Goal: Task Accomplishment & Management: Manage account settings

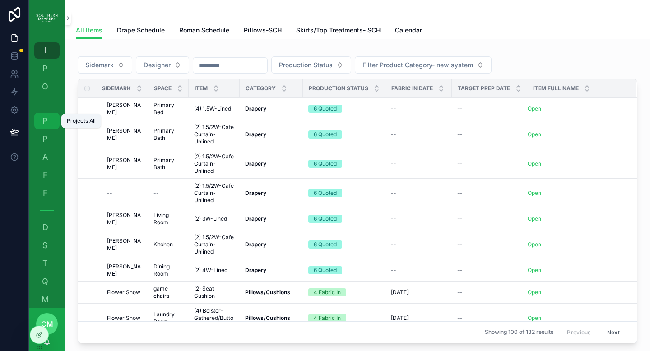
click at [42, 120] on span "P" at bounding box center [45, 120] width 9 height 9
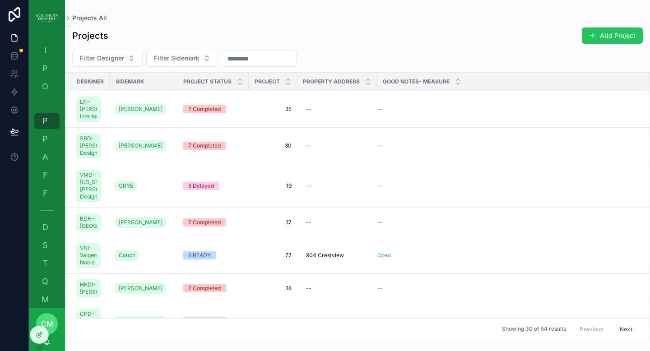
click at [515, 37] on div "Projects Add Project" at bounding box center [357, 35] width 570 height 17
click at [36, 337] on icon at bounding box center [39, 334] width 7 height 7
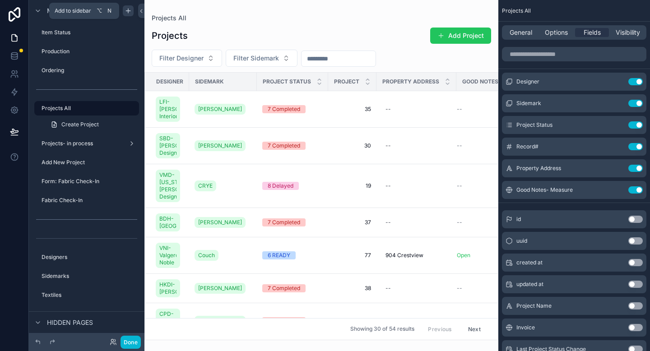
click at [128, 13] on icon "scrollable content" at bounding box center [128, 10] width 7 height 7
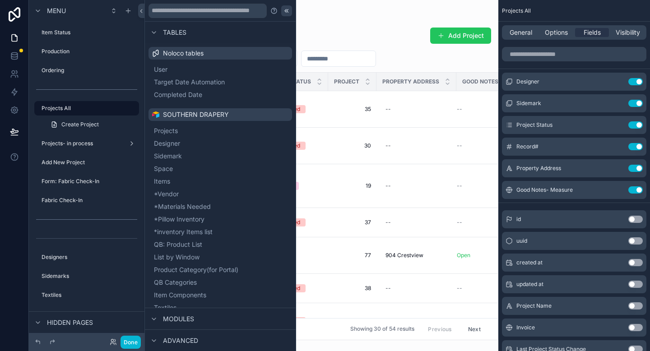
click at [283, 13] on icon at bounding box center [286, 10] width 7 height 7
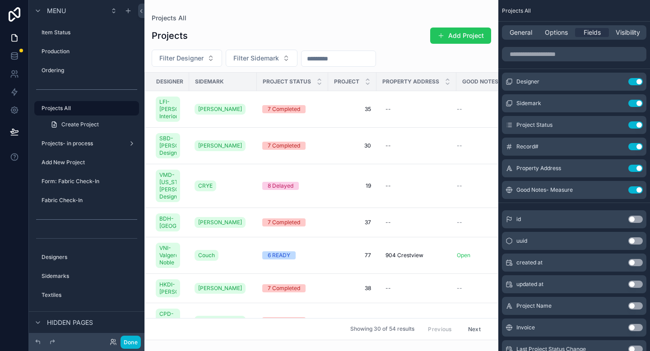
click at [368, 113] on div "scrollable content" at bounding box center [321, 175] width 354 height 351
click at [367, 113] on span "35" at bounding box center [351, 109] width 37 height 7
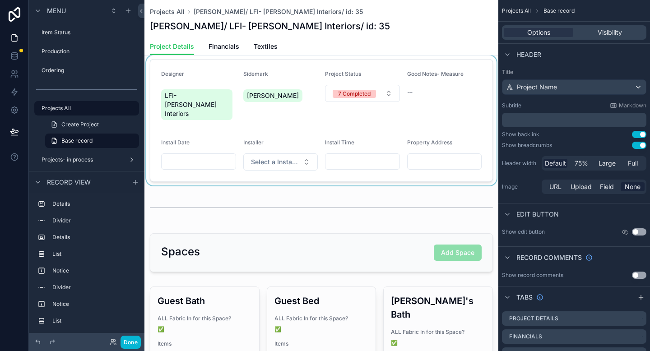
scroll to position [13, 0]
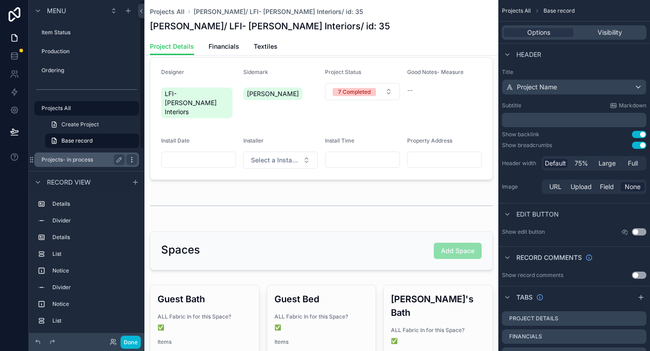
click at [129, 159] on icon "scrollable content" at bounding box center [131, 159] width 7 height 7
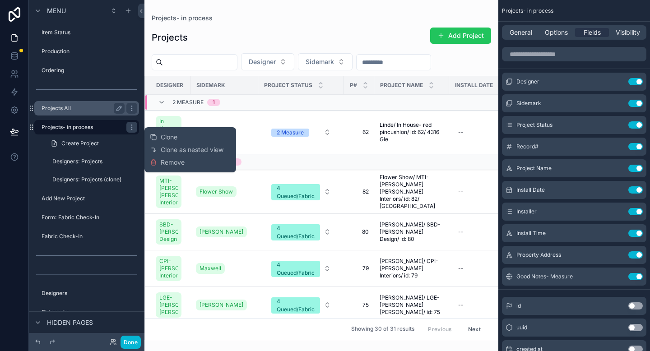
click at [68, 114] on div "Projects All" at bounding box center [86, 108] width 101 height 14
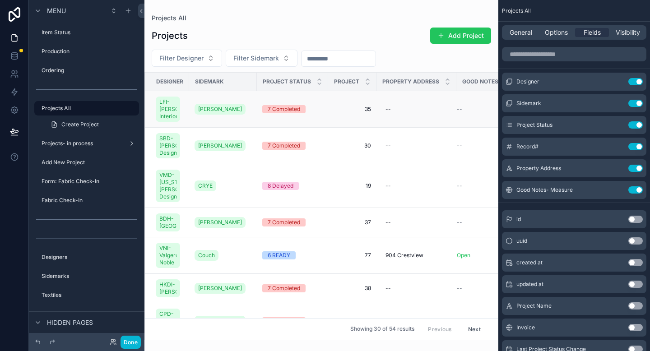
click at [350, 103] on td "35 35" at bounding box center [352, 109] width 48 height 37
click at [338, 45] on div "Projects Add Project Filter Designer Filter Sidemark Designer Sidemark Project …" at bounding box center [321, 181] width 354 height 319
click at [419, 115] on div "--" at bounding box center [416, 109] width 69 height 14
click at [367, 112] on span "35" at bounding box center [351, 109] width 37 height 7
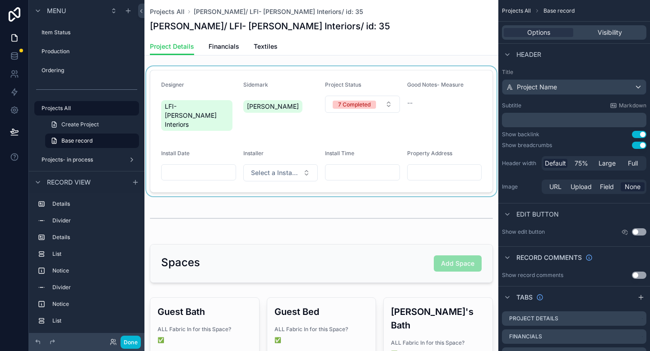
click at [430, 116] on div "scrollable content" at bounding box center [321, 131] width 354 height 130
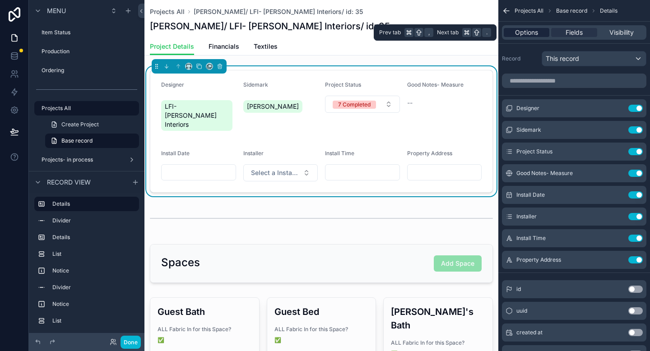
click at [533, 36] on span "Options" at bounding box center [526, 32] width 23 height 9
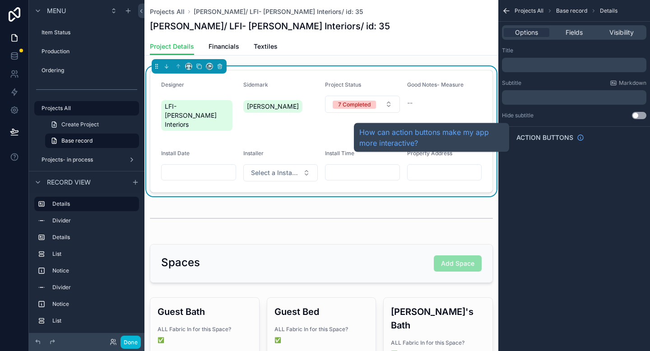
click at [542, 140] on span "Action buttons" at bounding box center [544, 137] width 57 height 9
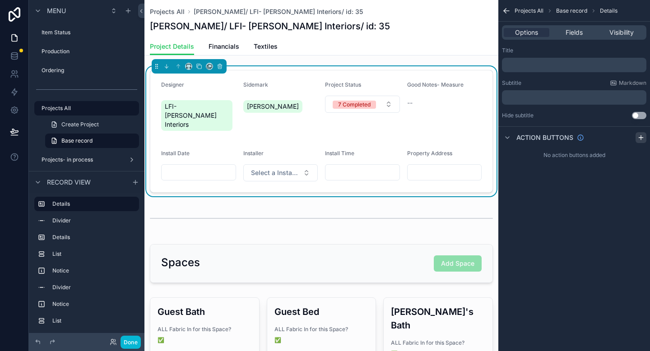
click at [640, 138] on icon "scrollable content" at bounding box center [640, 137] width 7 height 7
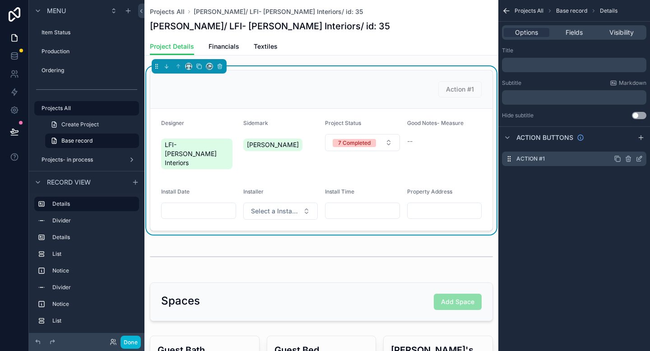
click at [637, 159] on icon "scrollable content" at bounding box center [638, 158] width 7 height 7
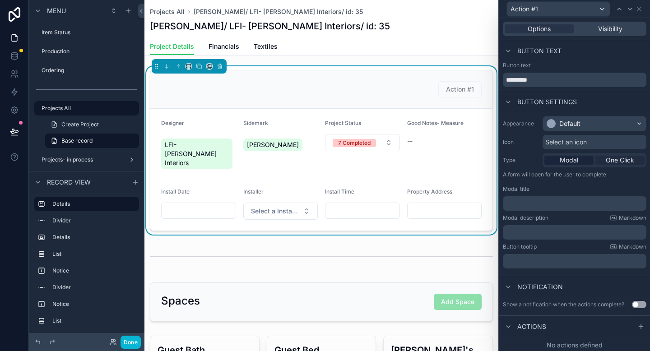
click at [620, 157] on span "One Click" at bounding box center [620, 160] width 28 height 9
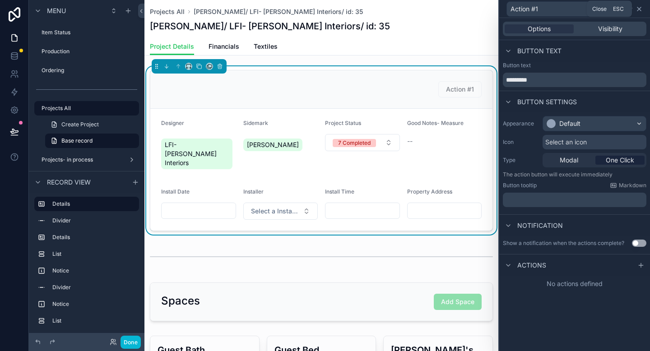
click at [638, 12] on icon at bounding box center [638, 8] width 7 height 7
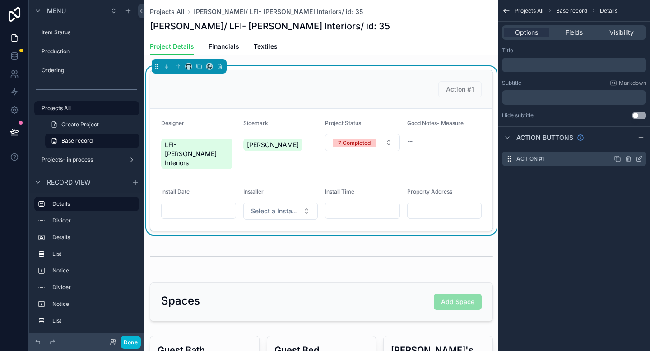
click at [638, 160] on icon "scrollable content" at bounding box center [640, 158] width 4 height 4
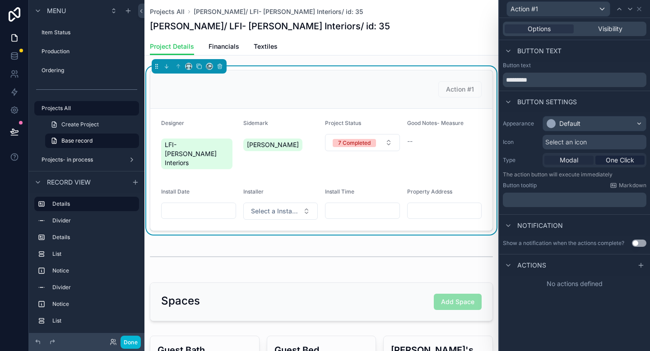
click at [580, 162] on div "Modal" at bounding box center [568, 160] width 49 height 9
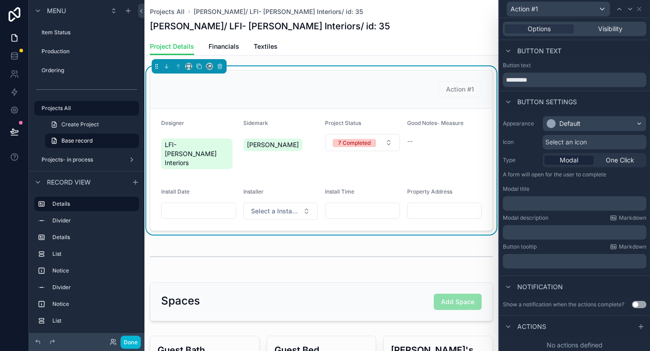
click at [559, 205] on p "﻿" at bounding box center [575, 203] width 138 height 9
click at [582, 233] on p "﻿" at bounding box center [575, 232] width 138 height 9
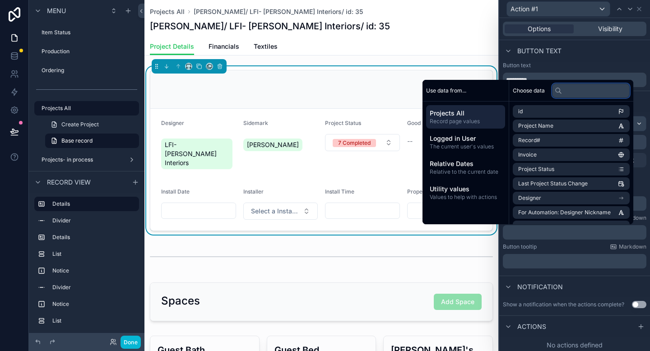
click at [566, 91] on input "text" at bounding box center [591, 90] width 78 height 14
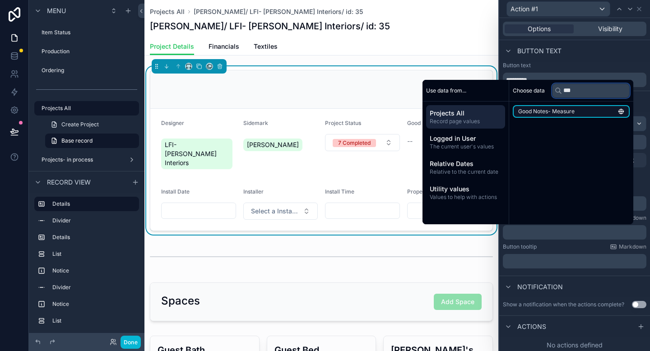
type input "***"
click at [572, 114] on li "Good Notes- Measure" at bounding box center [571, 111] width 117 height 13
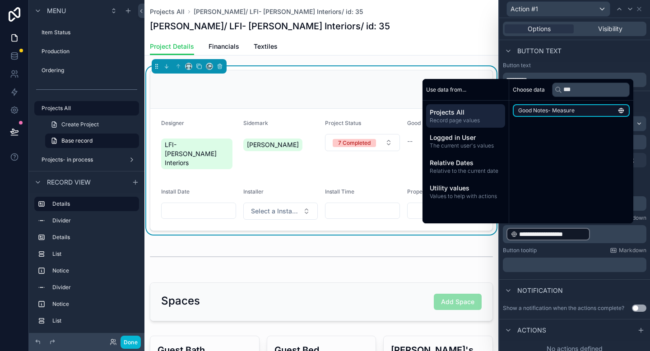
click at [619, 111] on icon "scrollable content" at bounding box center [618, 110] width 1 height 1
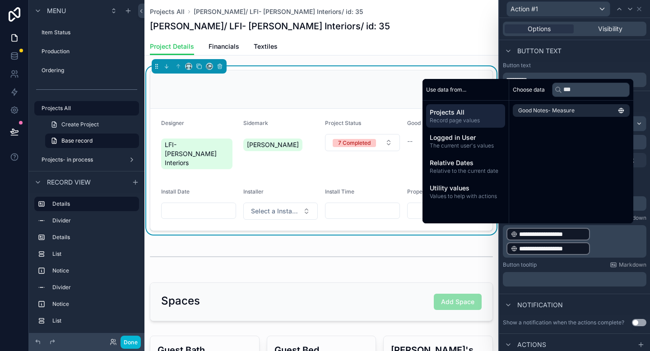
click at [454, 39] on div "Project Details Financials Textiles" at bounding box center [321, 46] width 343 height 17
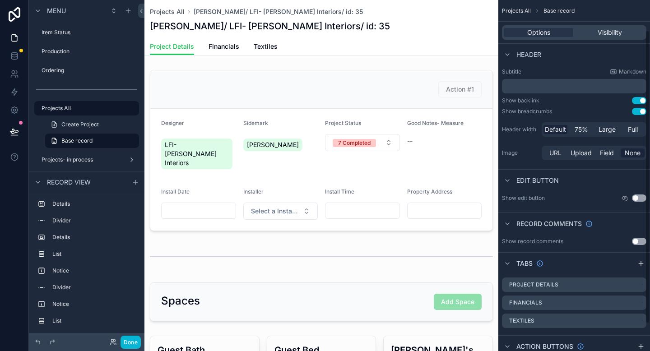
scroll to position [36, 0]
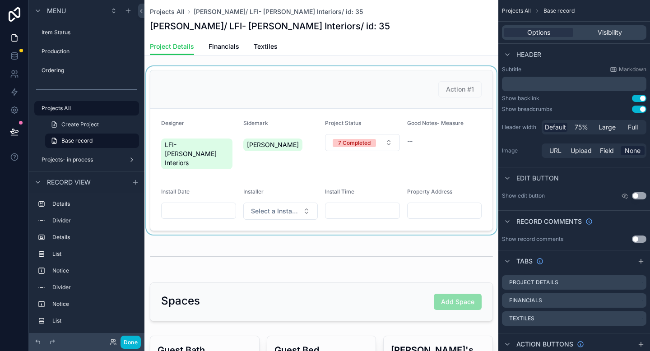
click at [443, 142] on div "scrollable content" at bounding box center [321, 150] width 354 height 168
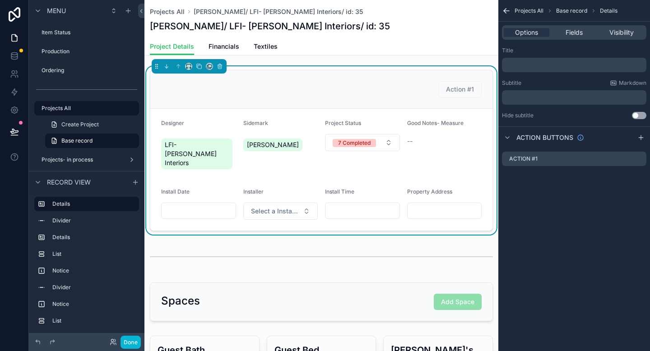
scroll to position [0, 0]
click at [435, 138] on div "--" at bounding box center [444, 141] width 75 height 9
click at [564, 33] on div "Fields" at bounding box center [574, 32] width 46 height 9
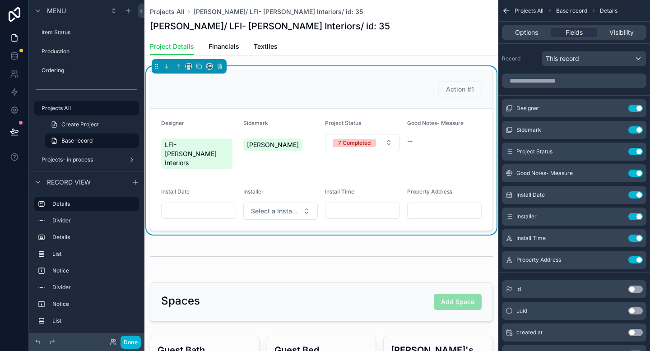
click at [427, 131] on div "Good Notes- Measure --" at bounding box center [444, 147] width 75 height 54
click at [617, 176] on icon "scrollable content" at bounding box center [617, 173] width 7 height 7
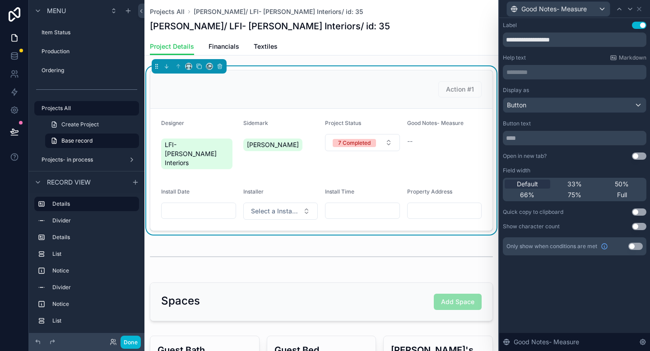
click at [422, 143] on div "--" at bounding box center [444, 141] width 75 height 9
click at [640, 157] on button "Use setting" at bounding box center [639, 156] width 14 height 7
click at [641, 11] on icon at bounding box center [638, 8] width 7 height 7
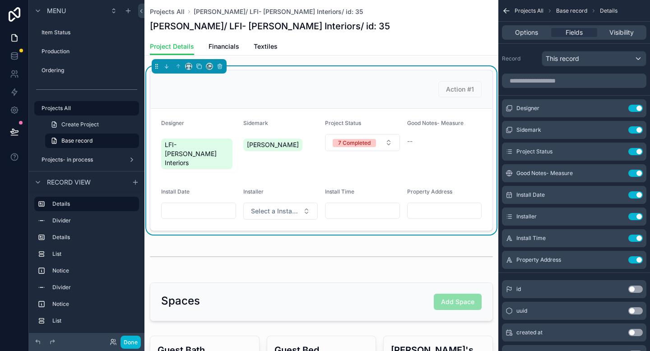
scroll to position [3, 0]
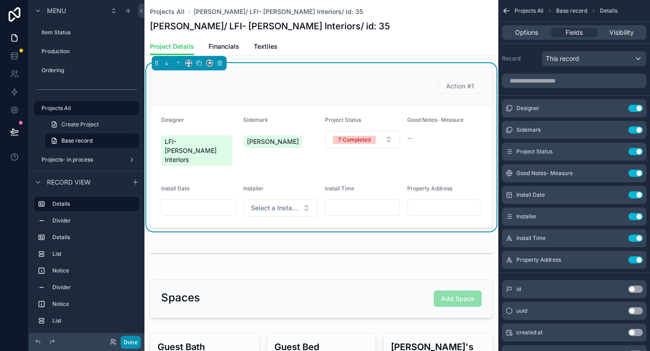
click at [128, 343] on button "Done" at bounding box center [130, 342] width 20 height 13
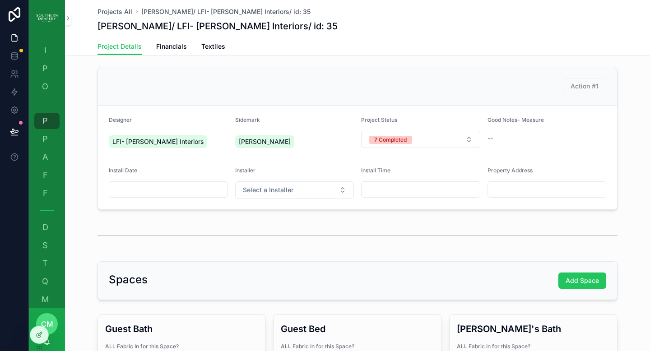
click at [509, 135] on div "--" at bounding box center [546, 138] width 119 height 9
click at [579, 88] on span "Action #1" at bounding box center [584, 86] width 43 height 8
click at [579, 87] on span "Action #1" at bounding box center [584, 86] width 43 height 8
click at [509, 136] on div "--" at bounding box center [546, 138] width 119 height 9
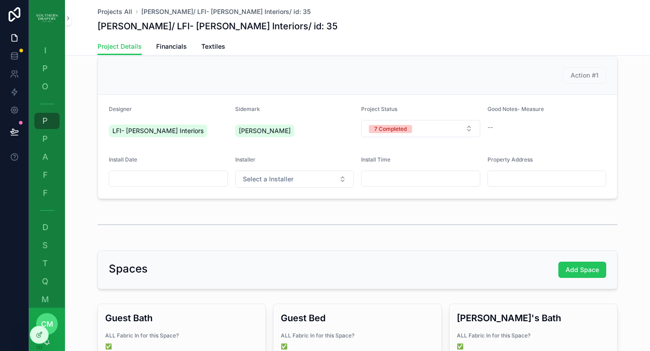
scroll to position [0, 0]
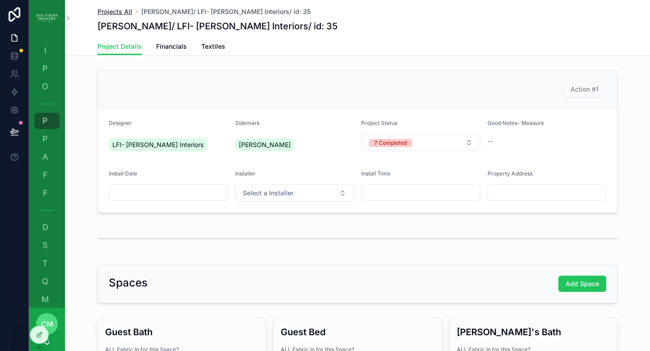
click at [110, 14] on span "Projects All" at bounding box center [114, 11] width 35 height 9
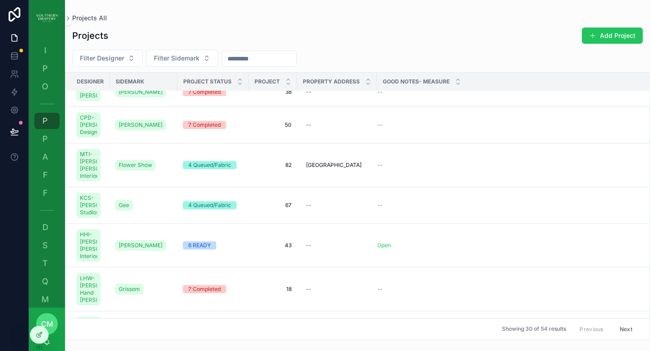
scroll to position [197, 0]
click at [138, 168] on span "Flower Show" at bounding box center [135, 164] width 33 height 7
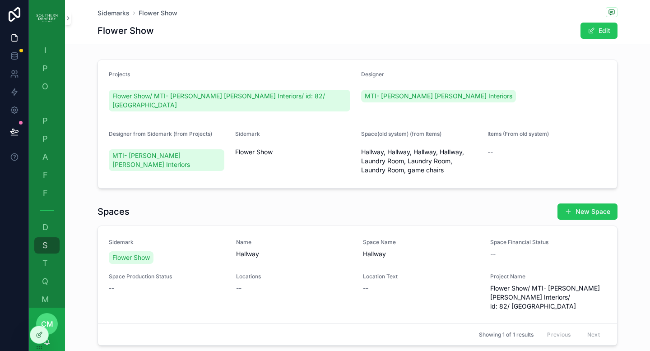
click at [325, 76] on div "Projects" at bounding box center [231, 76] width 245 height 11
click at [40, 335] on icon at bounding box center [40, 334] width 4 height 4
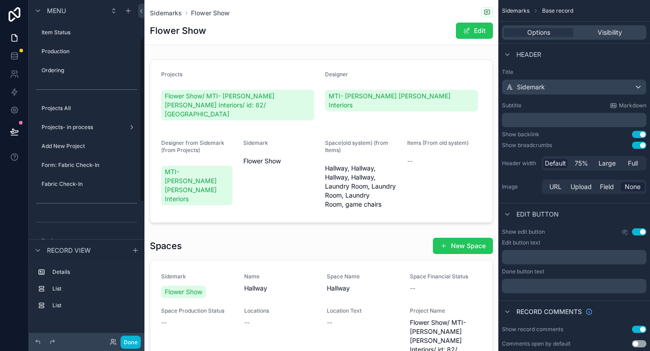
scroll to position [80, 0]
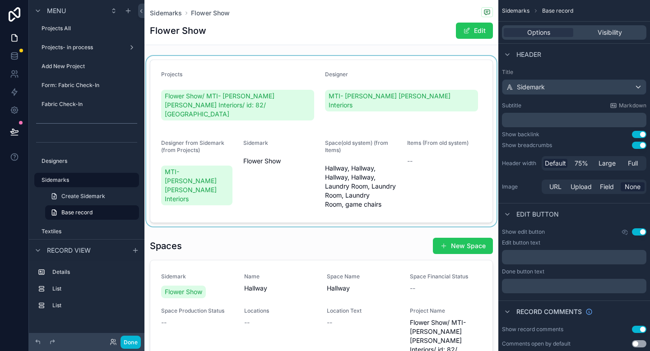
click at [298, 79] on div "scrollable content" at bounding box center [321, 141] width 354 height 171
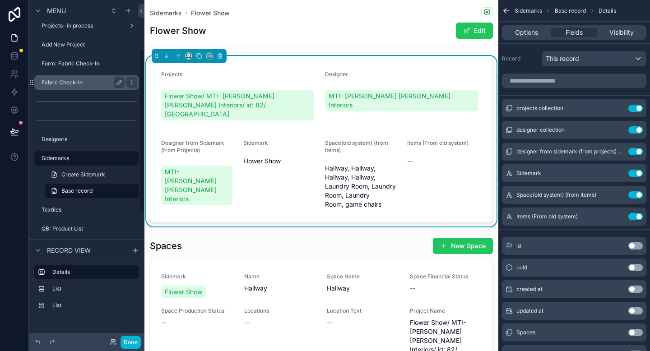
scroll to position [103, 0]
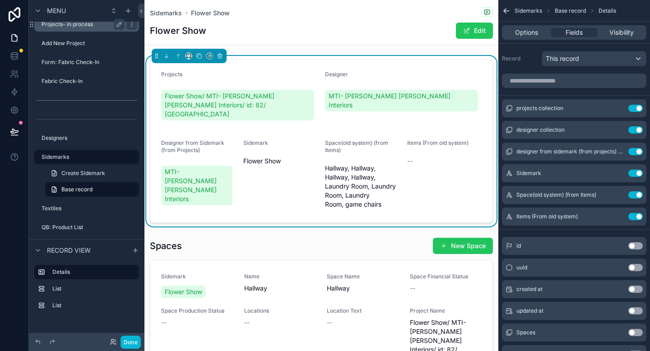
click at [77, 28] on div "Projects- in process" at bounding box center [83, 24] width 83 height 11
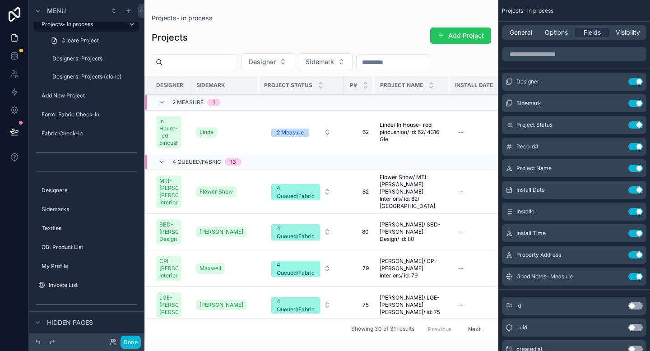
click at [366, 191] on div "scrollable content" at bounding box center [321, 175] width 354 height 351
click at [365, 192] on span "82" at bounding box center [358, 191] width 19 height 7
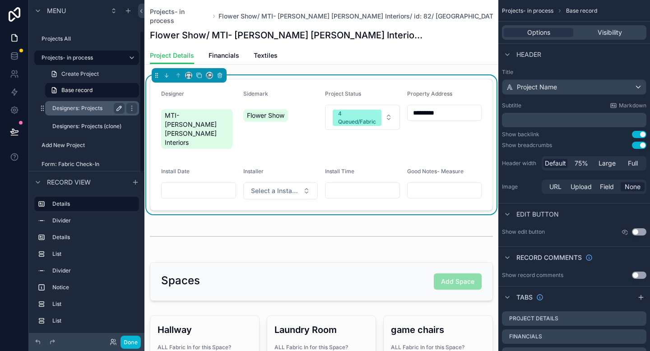
scroll to position [67, 0]
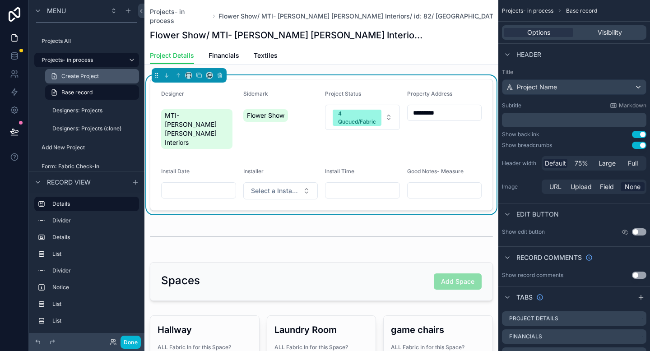
click at [121, 72] on link "Create Project" at bounding box center [92, 76] width 94 height 14
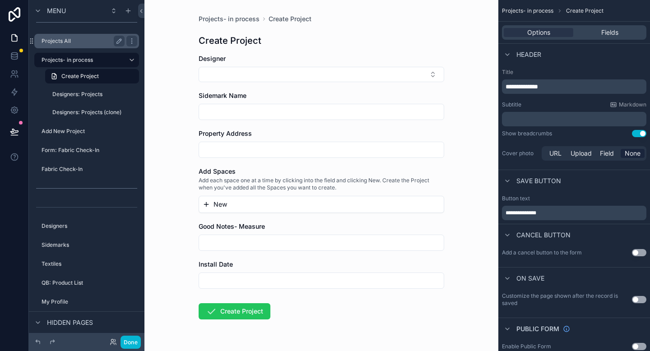
click at [69, 43] on label "Projects All" at bounding box center [81, 40] width 79 height 7
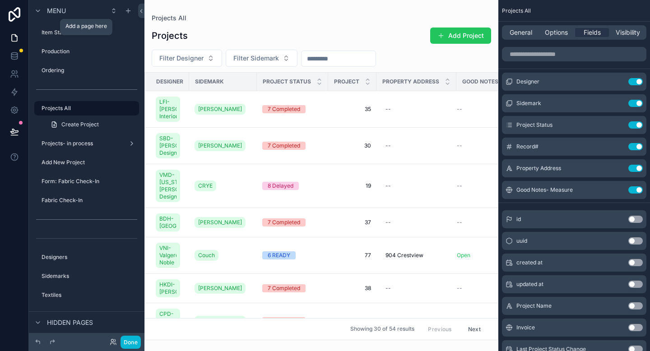
click at [471, 36] on div "scrollable content" at bounding box center [321, 175] width 354 height 351
click at [456, 37] on button "Add Project" at bounding box center [460, 36] width 61 height 16
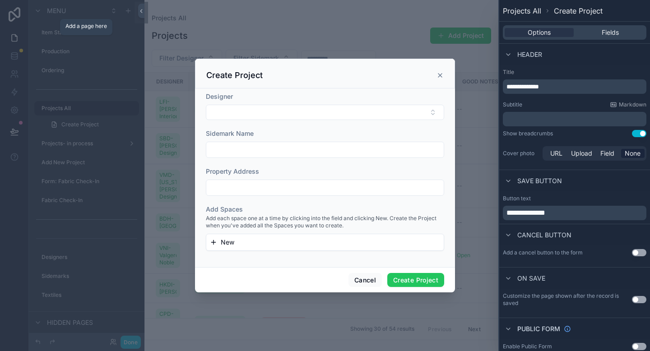
click at [106, 69] on div "scrollable content" at bounding box center [325, 175] width 650 height 351
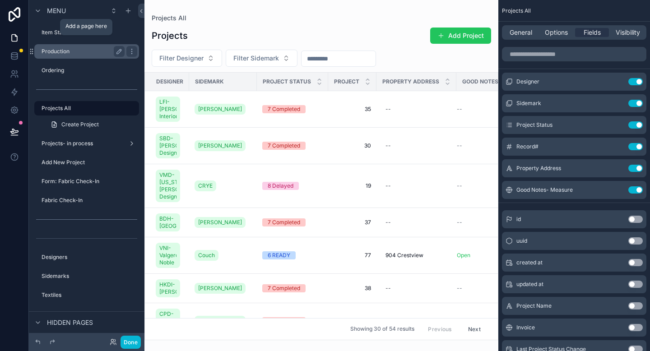
click at [94, 50] on label "Production" at bounding box center [81, 51] width 79 height 7
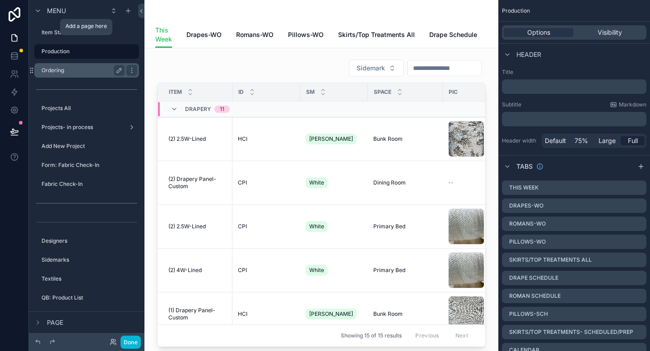
click at [73, 74] on div "Ordering" at bounding box center [83, 70] width 83 height 11
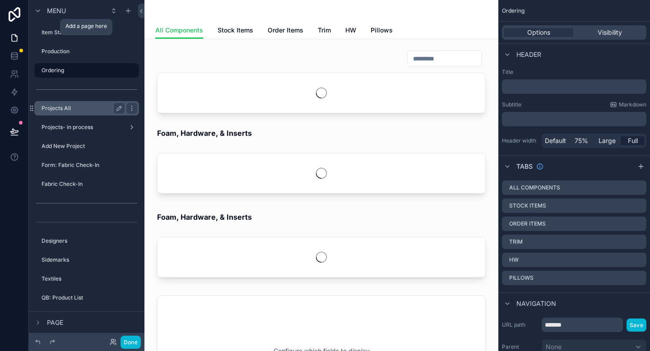
click at [60, 110] on label "Projects All" at bounding box center [81, 108] width 79 height 7
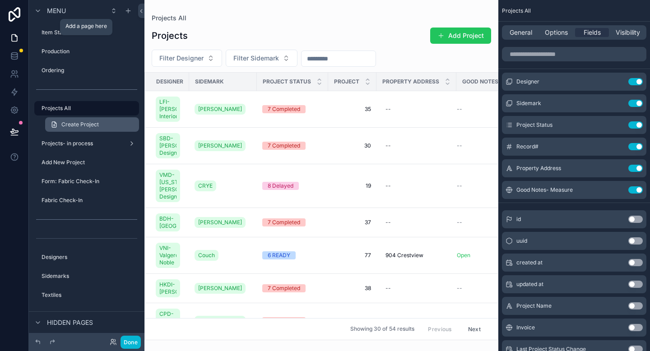
click at [73, 128] on link "Create Project" at bounding box center [92, 124] width 94 height 14
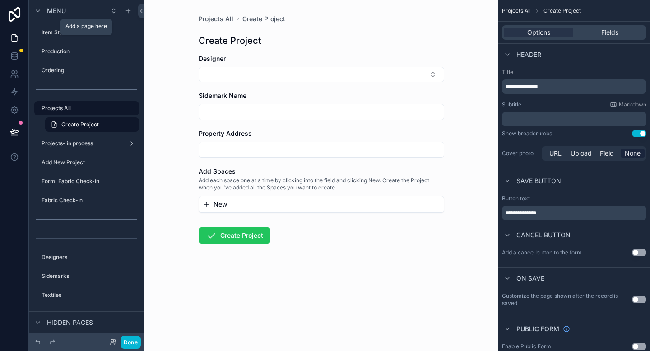
click at [221, 296] on form "Designer Sidemark Name Property Address Add Spaces Add each space one at a time…" at bounding box center [321, 177] width 245 height 247
click at [340, 41] on div "Create Project" at bounding box center [321, 40] width 245 height 13
click at [182, 166] on div "Projects All Create Project Create Project Designer Sidemark Name Property Addr…" at bounding box center [321, 175] width 354 height 351
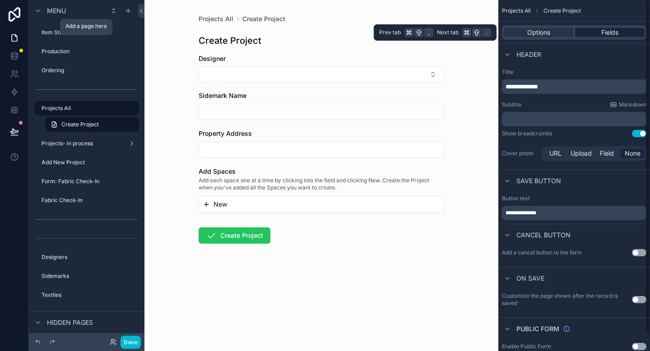
click at [603, 34] on span "Fields" at bounding box center [609, 32] width 17 height 9
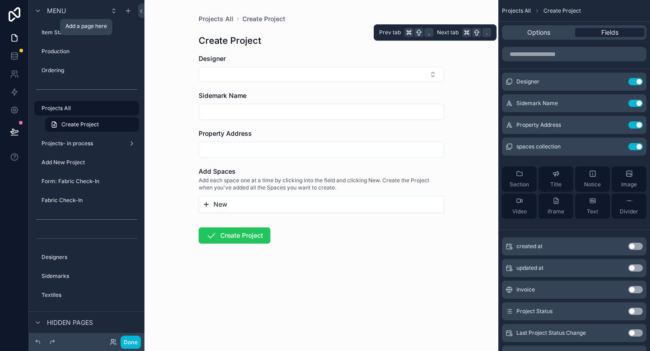
click at [619, 33] on div "Fields" at bounding box center [609, 32] width 69 height 9
click at [602, 37] on span "Fields" at bounding box center [609, 32] width 17 height 9
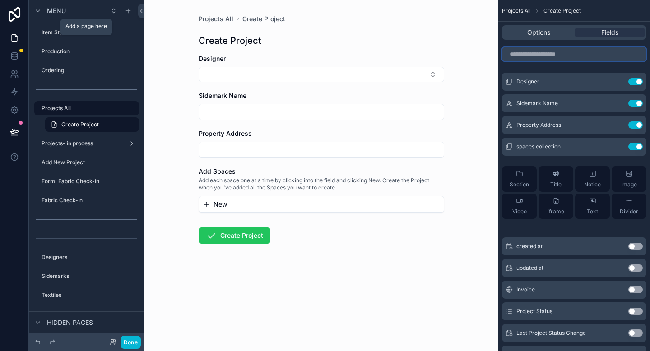
click at [549, 56] on input "scrollable content" at bounding box center [574, 54] width 144 height 14
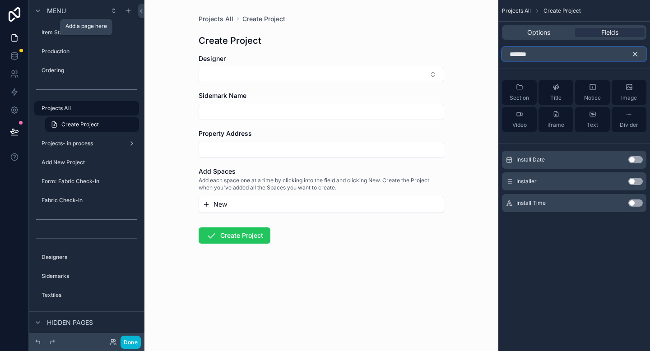
type input "*******"
click at [638, 160] on button "Use setting" at bounding box center [635, 159] width 14 height 7
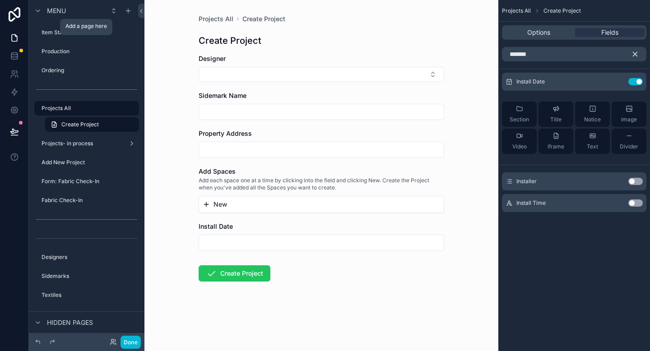
click at [637, 185] on button "Use setting" at bounding box center [635, 181] width 14 height 7
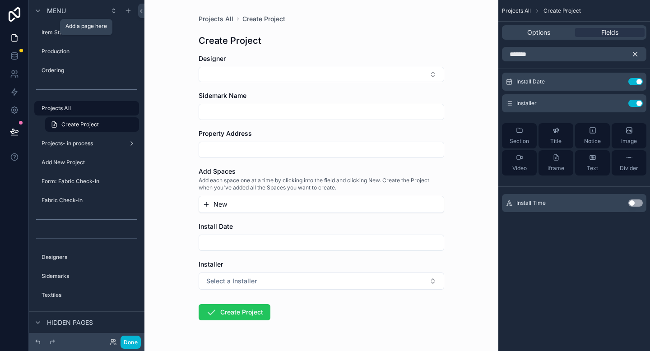
click at [636, 205] on button "Use setting" at bounding box center [635, 202] width 14 height 7
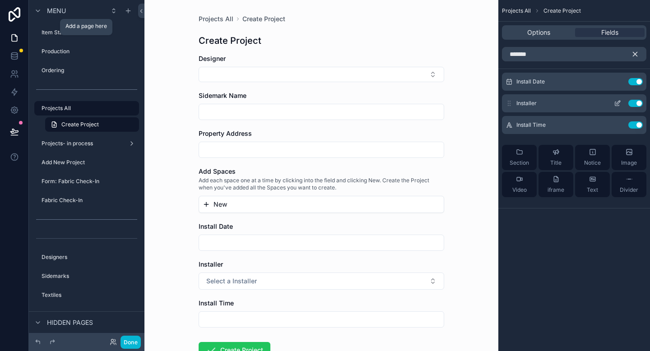
click at [634, 103] on button "Use setting" at bounding box center [635, 103] width 14 height 7
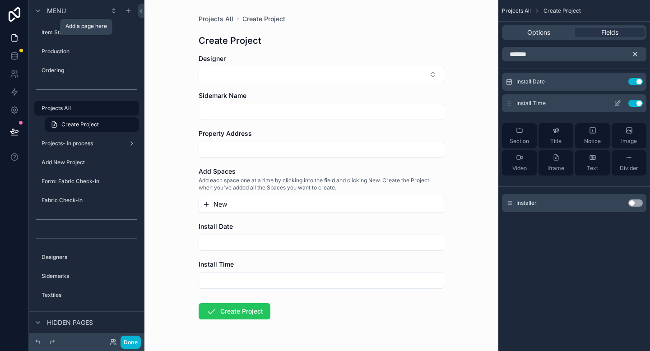
click at [633, 104] on button "Use setting" at bounding box center [635, 103] width 14 height 7
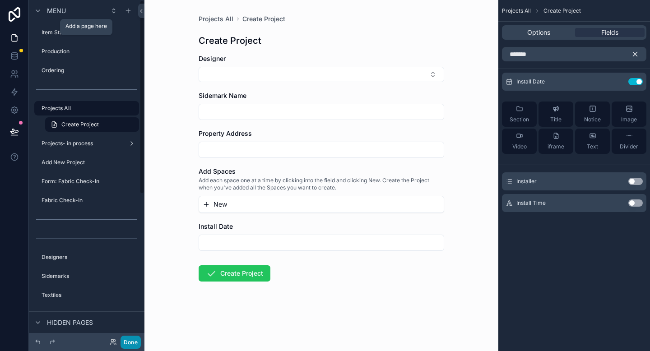
click at [126, 345] on button "Done" at bounding box center [130, 342] width 20 height 13
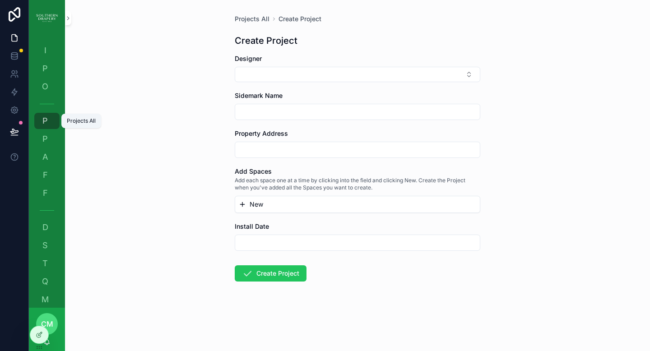
click at [41, 127] on div "P Projects All" at bounding box center [47, 121] width 14 height 14
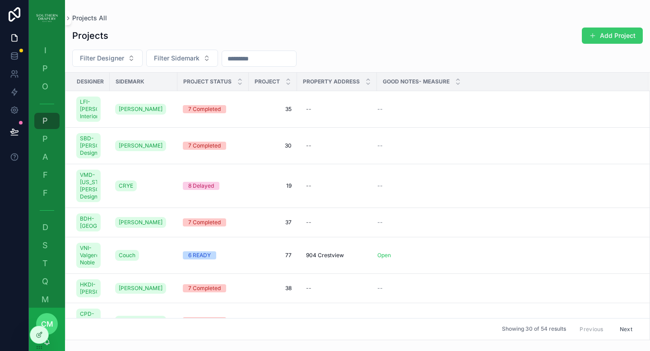
click at [601, 35] on button "Add Project" at bounding box center [612, 36] width 61 height 16
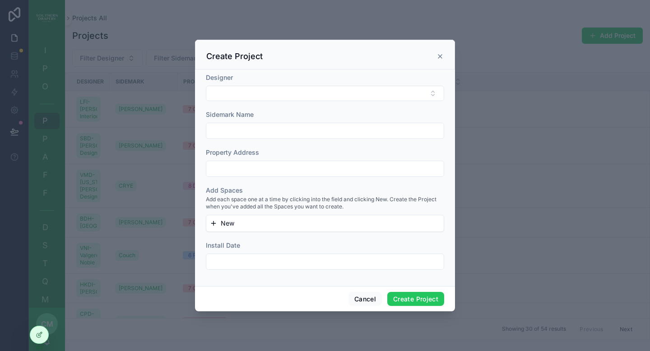
click at [44, 146] on div "scrollable content" at bounding box center [325, 175] width 650 height 351
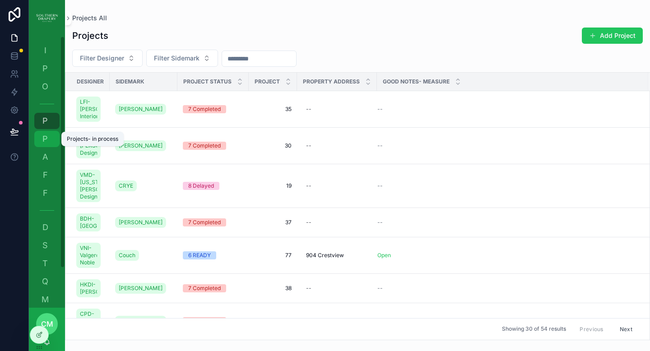
click at [44, 146] on div "P Projects- in process" at bounding box center [47, 139] width 14 height 14
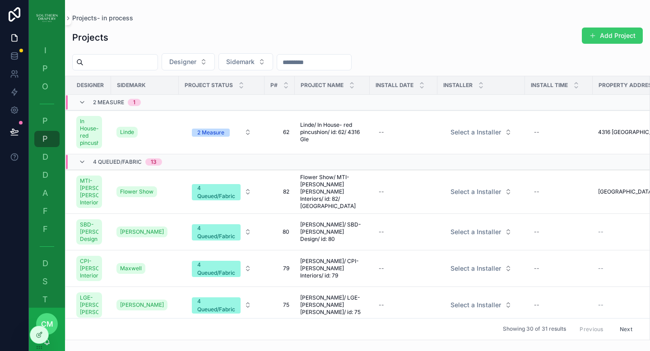
click at [613, 38] on button "Add Project" at bounding box center [612, 36] width 61 height 16
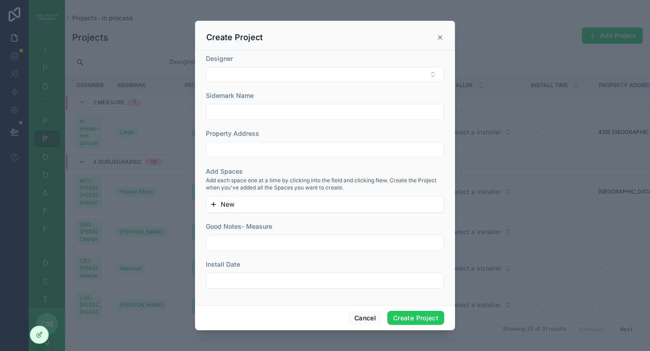
click at [439, 41] on div "Create Project" at bounding box center [324, 37] width 237 height 11
click at [440, 39] on icon "scrollable content" at bounding box center [439, 37] width 7 height 7
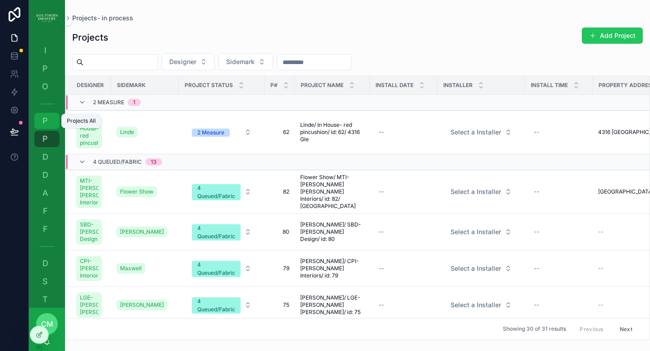
click at [47, 124] on span "P" at bounding box center [45, 120] width 9 height 9
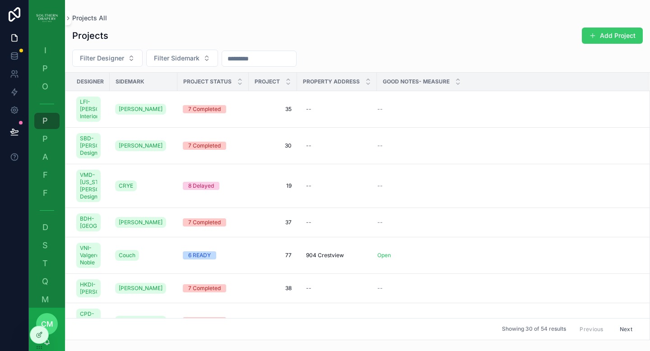
click at [622, 37] on button "Add Project" at bounding box center [612, 36] width 61 height 16
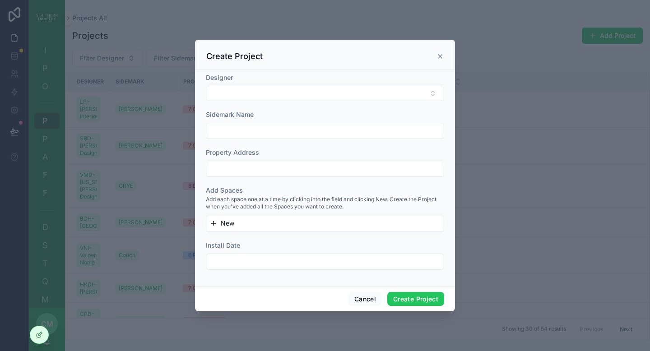
click at [361, 175] on div "scrollable content" at bounding box center [325, 169] width 238 height 16
click at [42, 332] on icon at bounding box center [39, 334] width 7 height 7
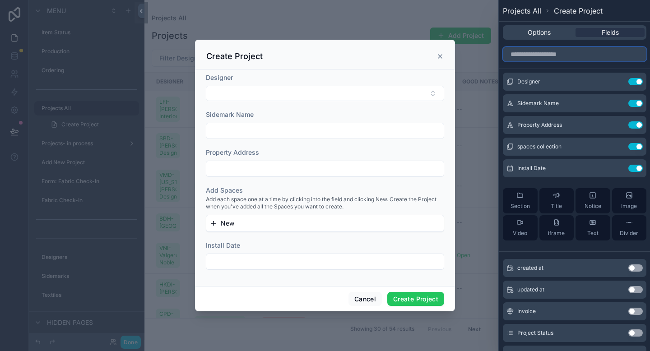
click at [567, 56] on input "text" at bounding box center [574, 54] width 143 height 14
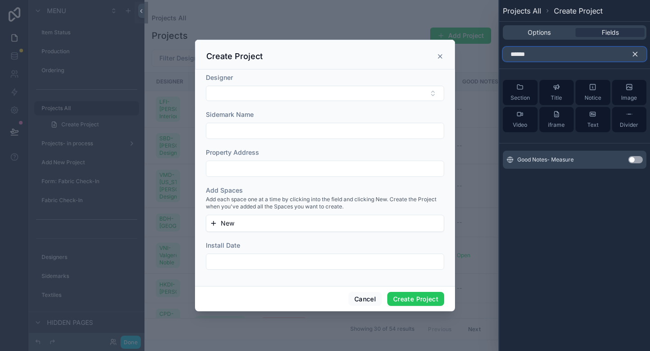
type input "******"
click at [632, 162] on button "Use setting" at bounding box center [635, 159] width 14 height 7
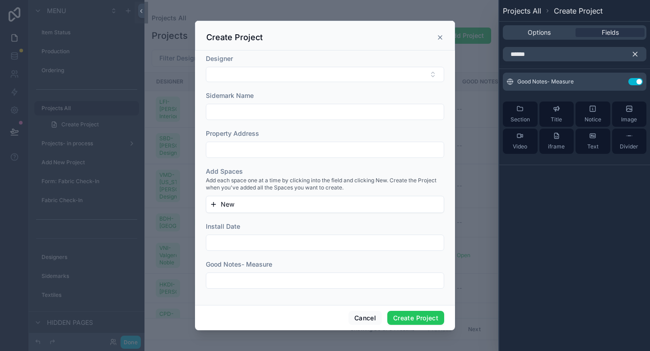
click at [637, 55] on icon "button" at bounding box center [635, 54] width 8 height 8
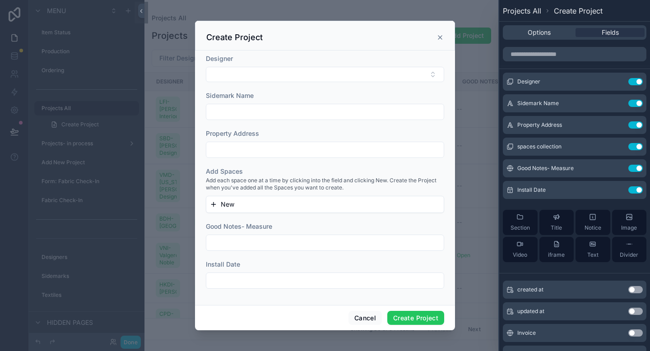
click at [459, 17] on div "scrollable content" at bounding box center [325, 175] width 650 height 351
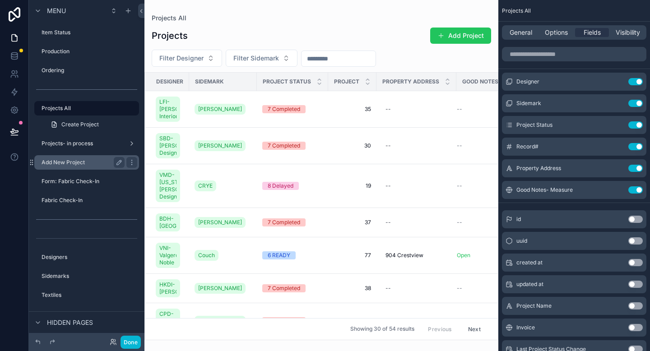
click at [79, 166] on label "Add New Project" at bounding box center [81, 162] width 79 height 7
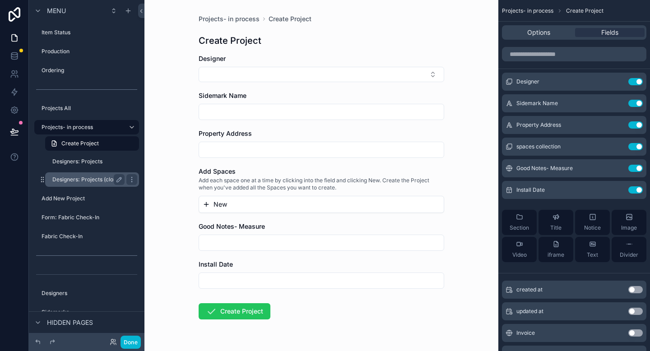
click at [83, 182] on label "Designers: Projects (clone)" at bounding box center [86, 179] width 69 height 7
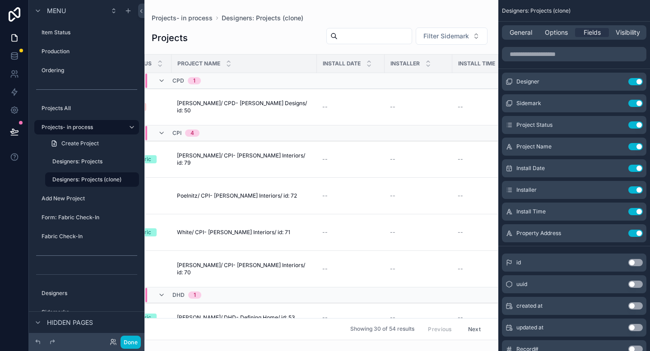
scroll to position [0, 276]
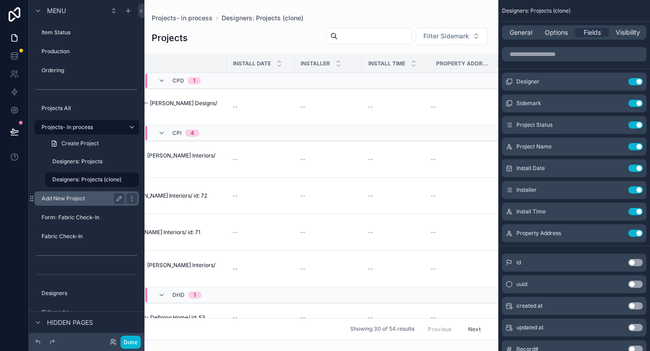
click at [67, 201] on label "Add New Project" at bounding box center [81, 198] width 79 height 7
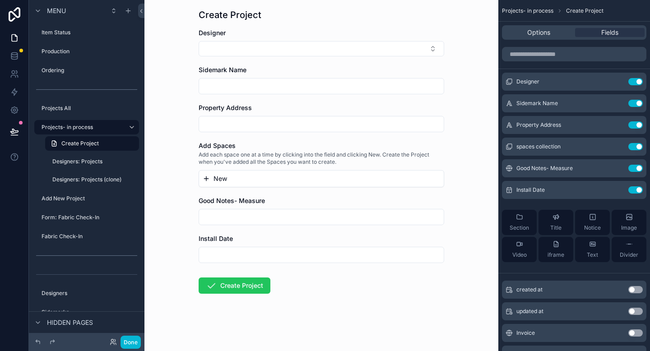
scroll to position [26, 0]
click at [69, 35] on label "Item Status" at bounding box center [81, 32] width 79 height 7
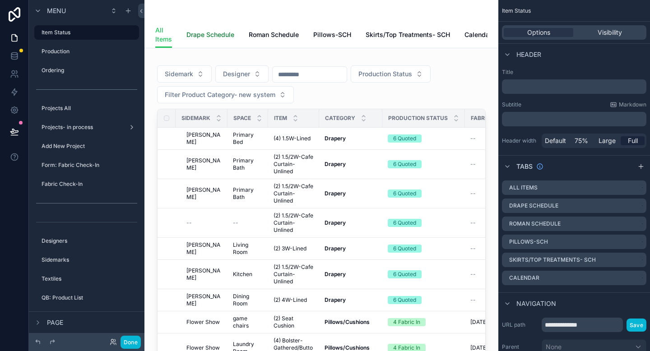
click at [222, 37] on span "Drape Schedule" at bounding box center [210, 34] width 48 height 9
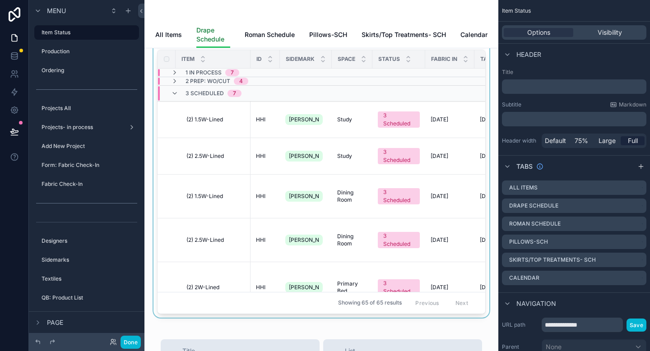
scroll to position [51, 0]
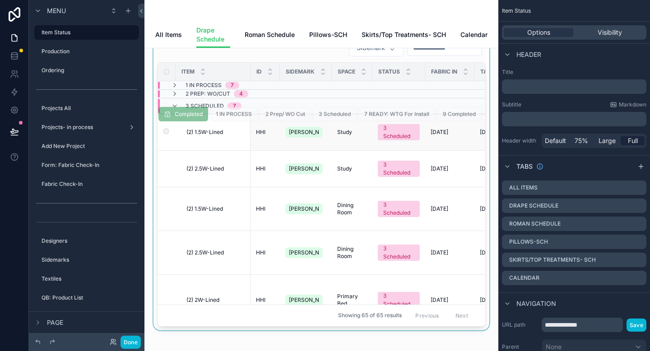
click at [214, 143] on td "(2) 1.5W-Lined (2) 1.5W-Lined" at bounding box center [213, 132] width 75 height 37
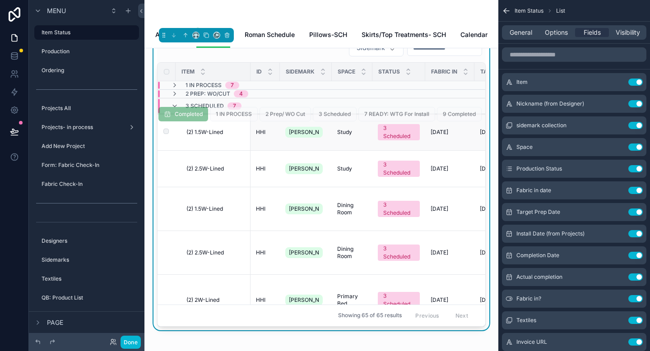
click at [209, 136] on span "(2) 1.5W-Lined" at bounding box center [204, 132] width 37 height 7
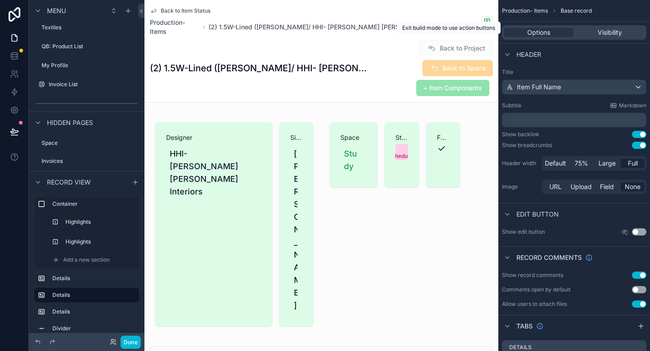
click at [432, 45] on span "Back to Project" at bounding box center [456, 49] width 74 height 9
click at [134, 341] on button "Done" at bounding box center [130, 342] width 20 height 13
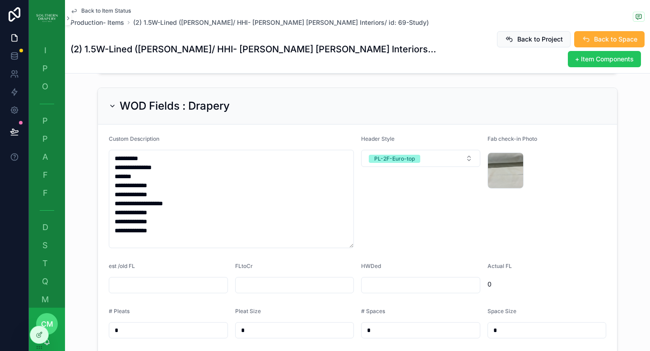
scroll to position [199, 0]
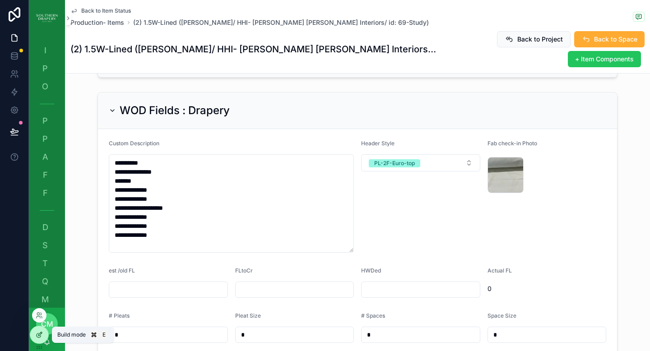
click at [44, 335] on div at bounding box center [39, 334] width 18 height 17
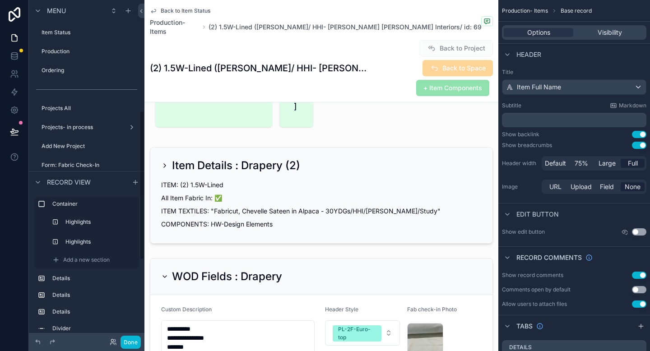
scroll to position [251, 0]
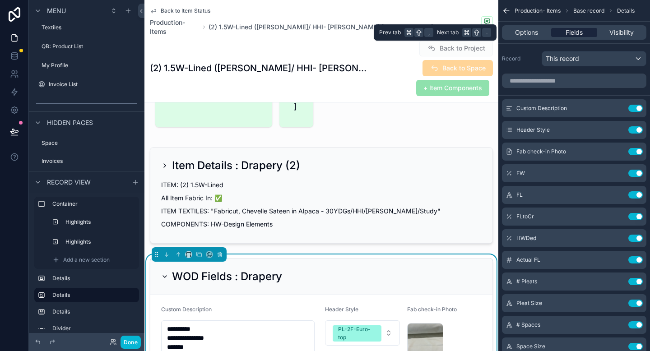
click at [570, 36] on span "Fields" at bounding box center [573, 32] width 17 height 9
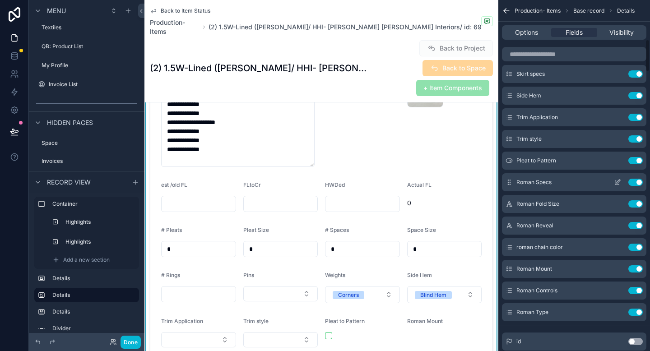
scroll to position [425, 0]
click at [616, 292] on icon "scrollable content" at bounding box center [617, 290] width 4 height 4
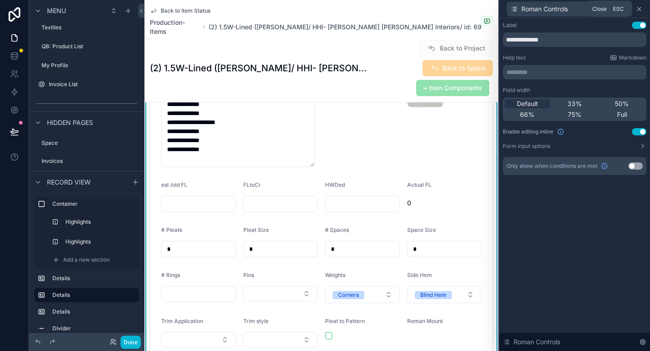
click at [639, 10] on icon at bounding box center [638, 8] width 7 height 7
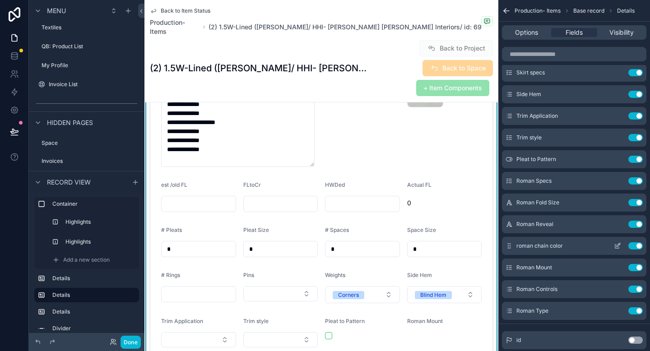
click at [616, 247] on icon "scrollable content" at bounding box center [617, 245] width 7 height 7
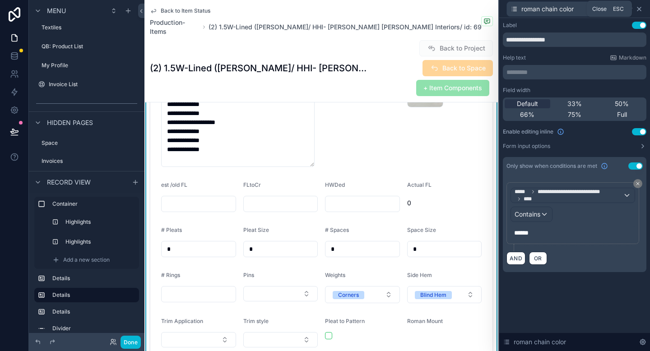
click at [638, 10] on icon at bounding box center [638, 8] width 7 height 7
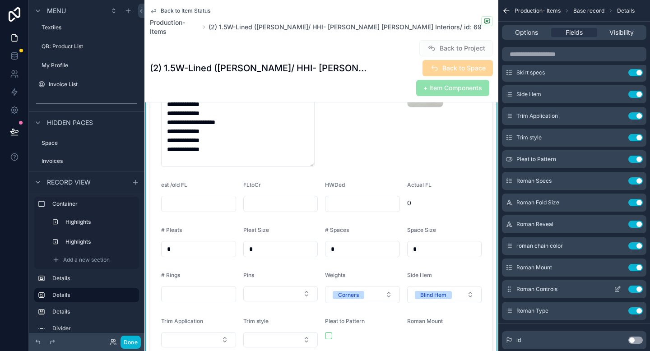
click at [616, 292] on icon "scrollable content" at bounding box center [617, 289] width 7 height 7
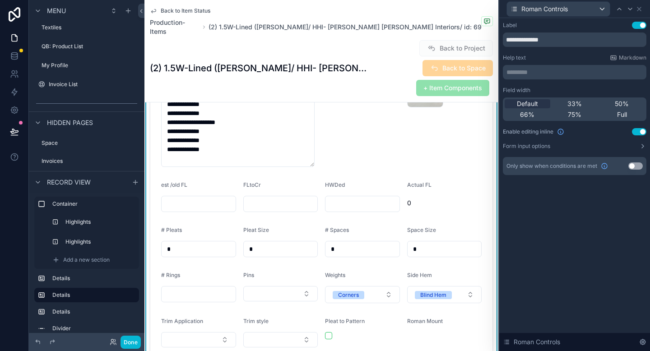
click at [636, 168] on button "Use setting" at bounding box center [635, 165] width 14 height 7
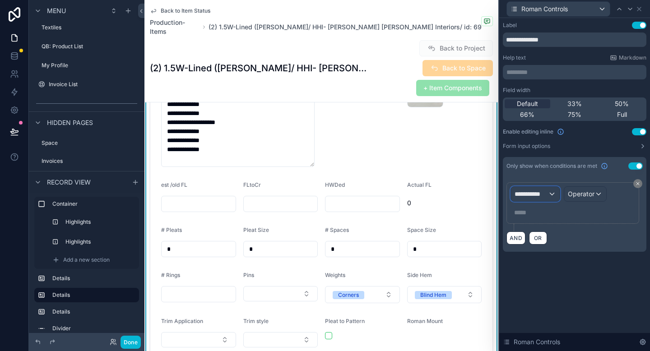
click at [549, 196] on div "**********" at bounding box center [535, 194] width 49 height 14
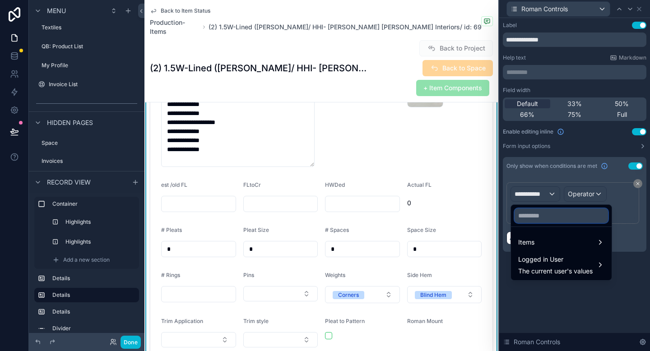
click at [541, 216] on input "text" at bounding box center [560, 215] width 93 height 14
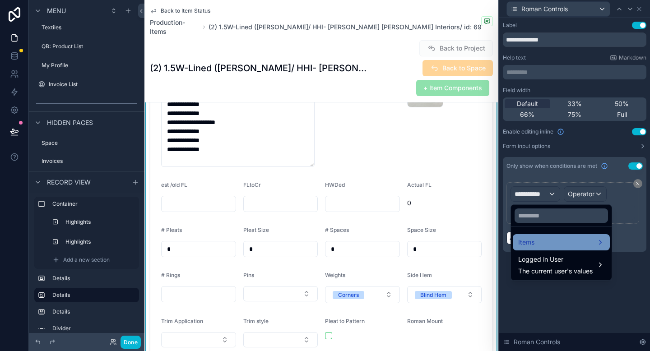
click at [545, 245] on div "Items" at bounding box center [561, 242] width 86 height 11
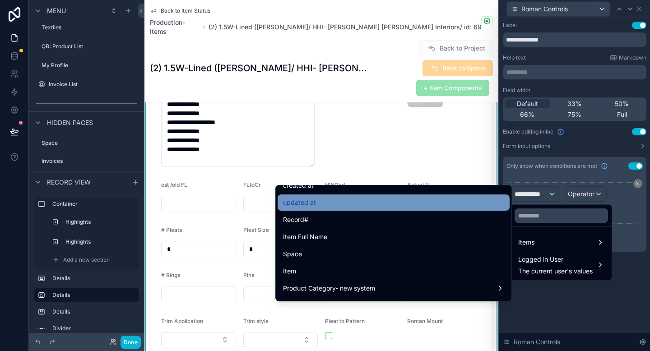
scroll to position [44, 0]
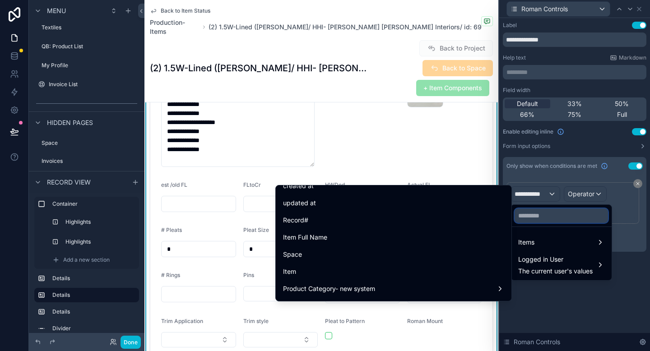
click at [553, 213] on input "text" at bounding box center [560, 215] width 93 height 14
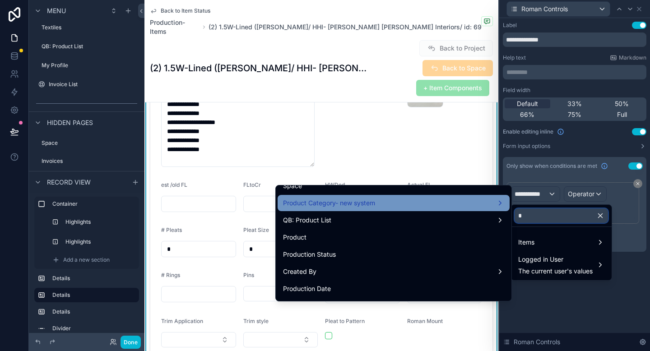
type input "*"
click at [445, 206] on div "Product Category- new system" at bounding box center [393, 203] width 221 height 11
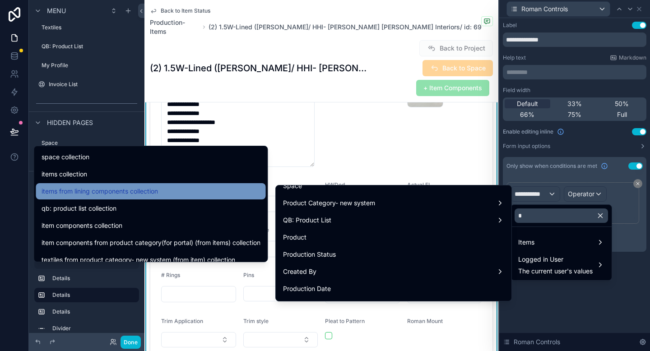
scroll to position [0, 0]
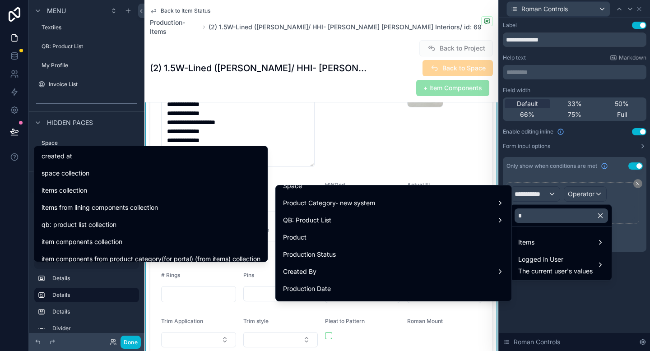
click at [568, 314] on div at bounding box center [574, 175] width 151 height 351
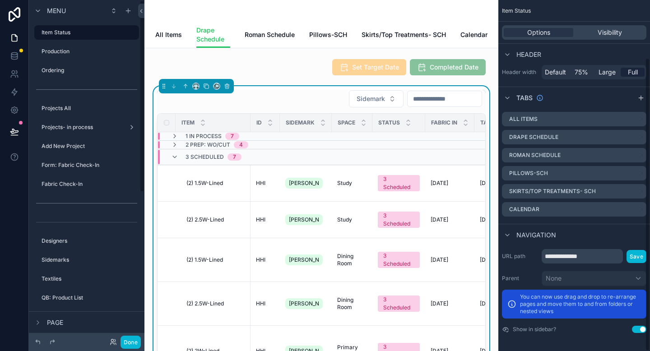
scroll to position [69, 0]
